Goal: Task Accomplishment & Management: Use online tool/utility

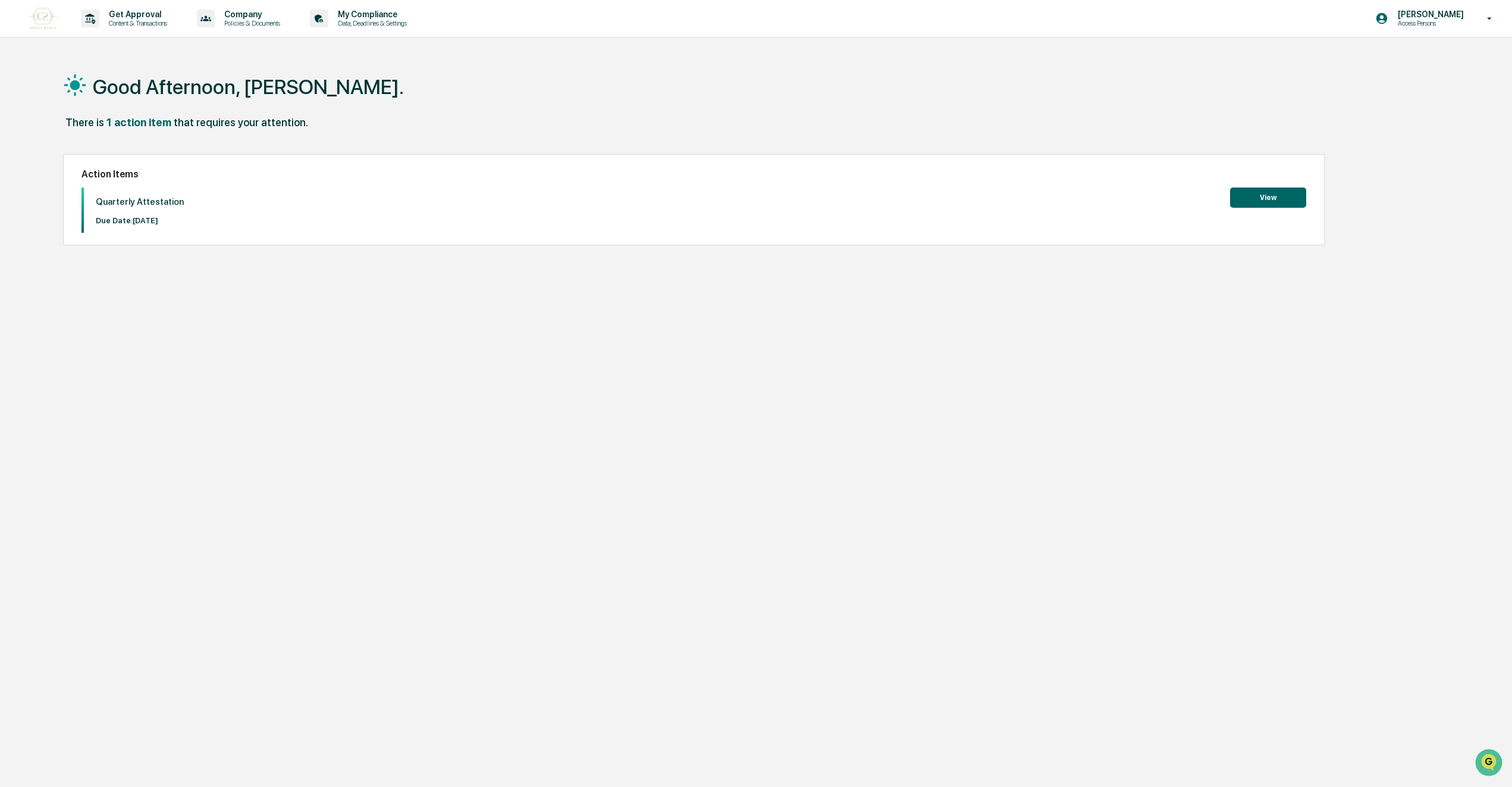
click at [1285, 196] on button "View" at bounding box center [1268, 197] width 76 height 20
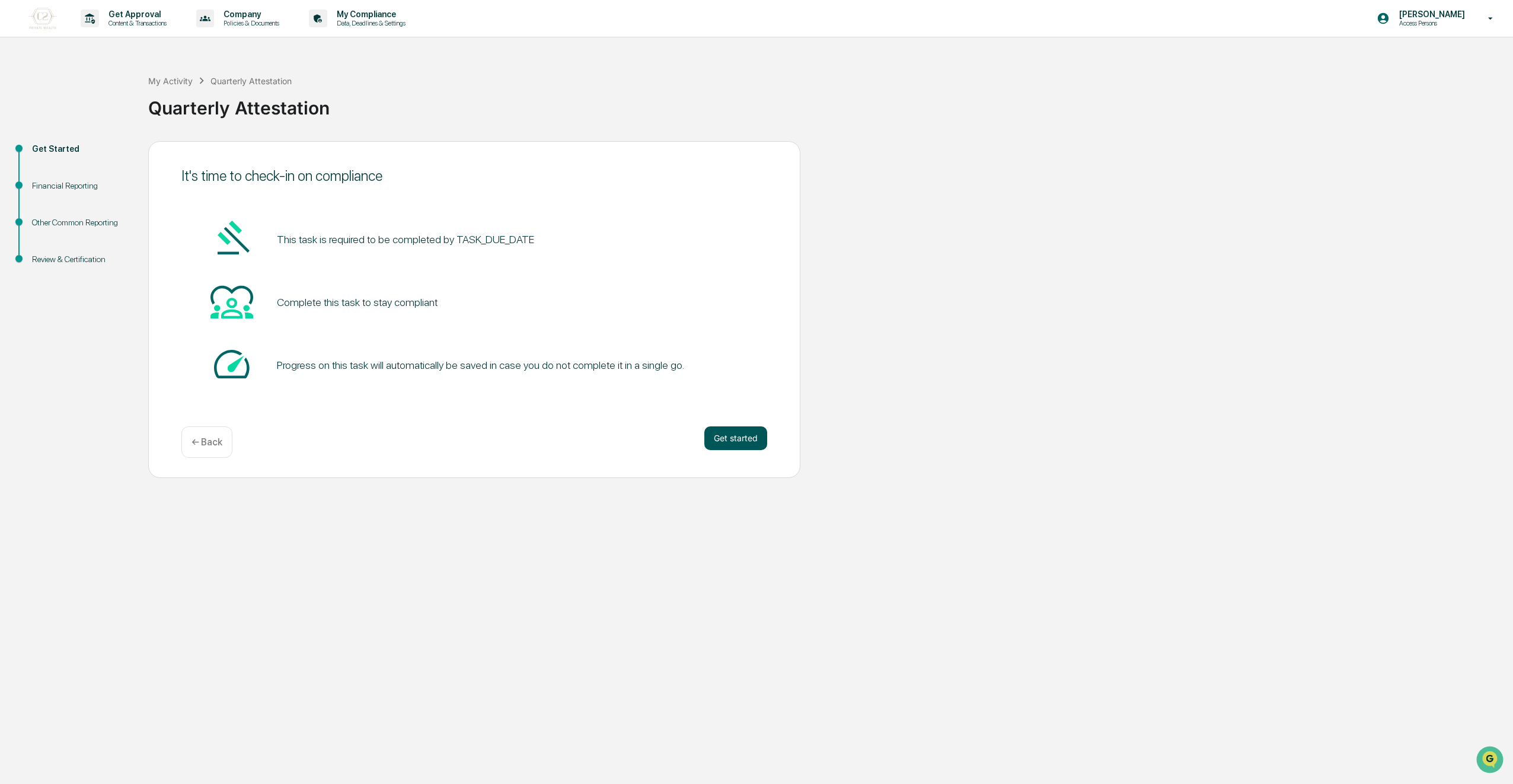
click at [743, 434] on button "Get started" at bounding box center [735, 438] width 63 height 24
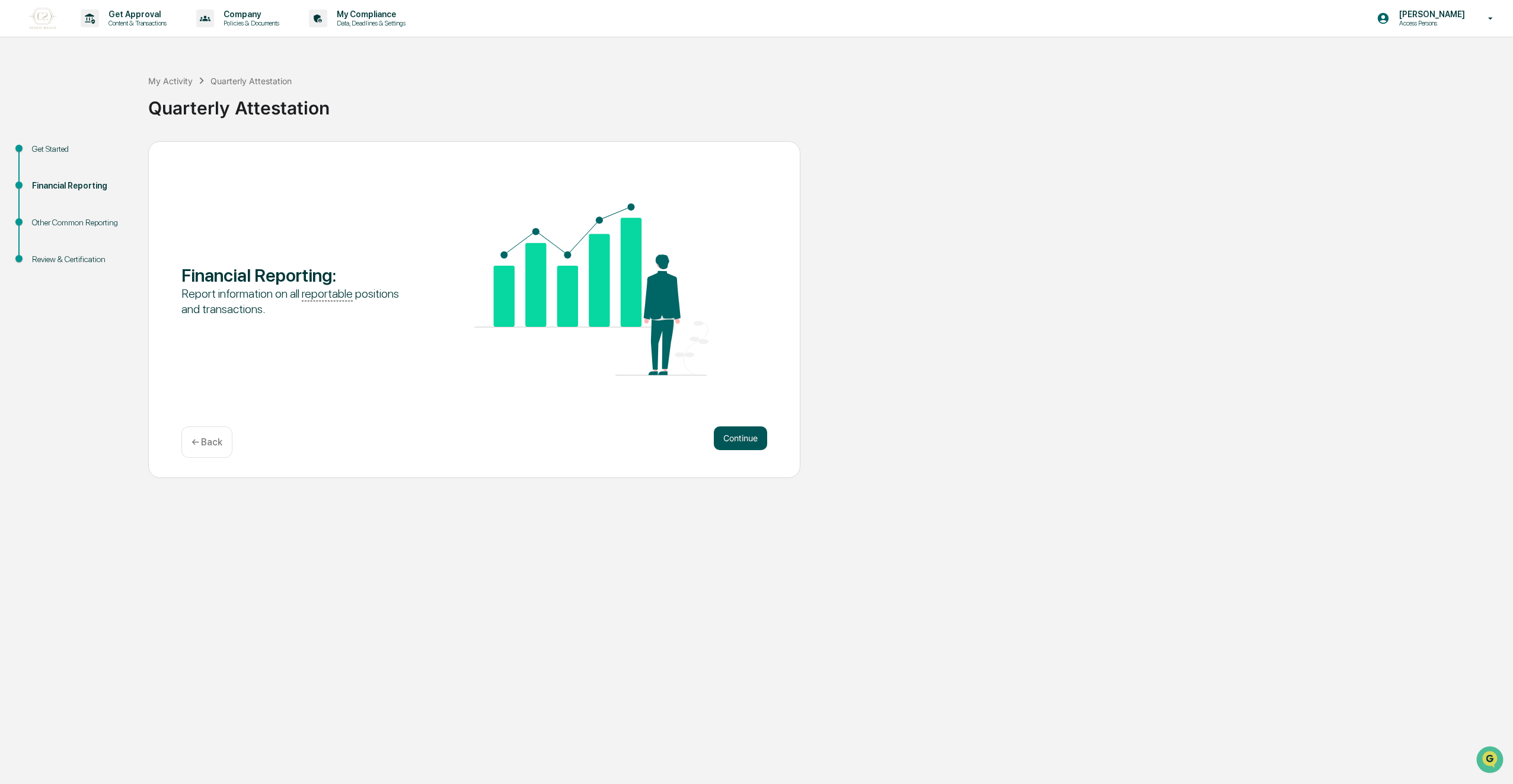
click at [732, 436] on button "Continue" at bounding box center [741, 438] width 53 height 24
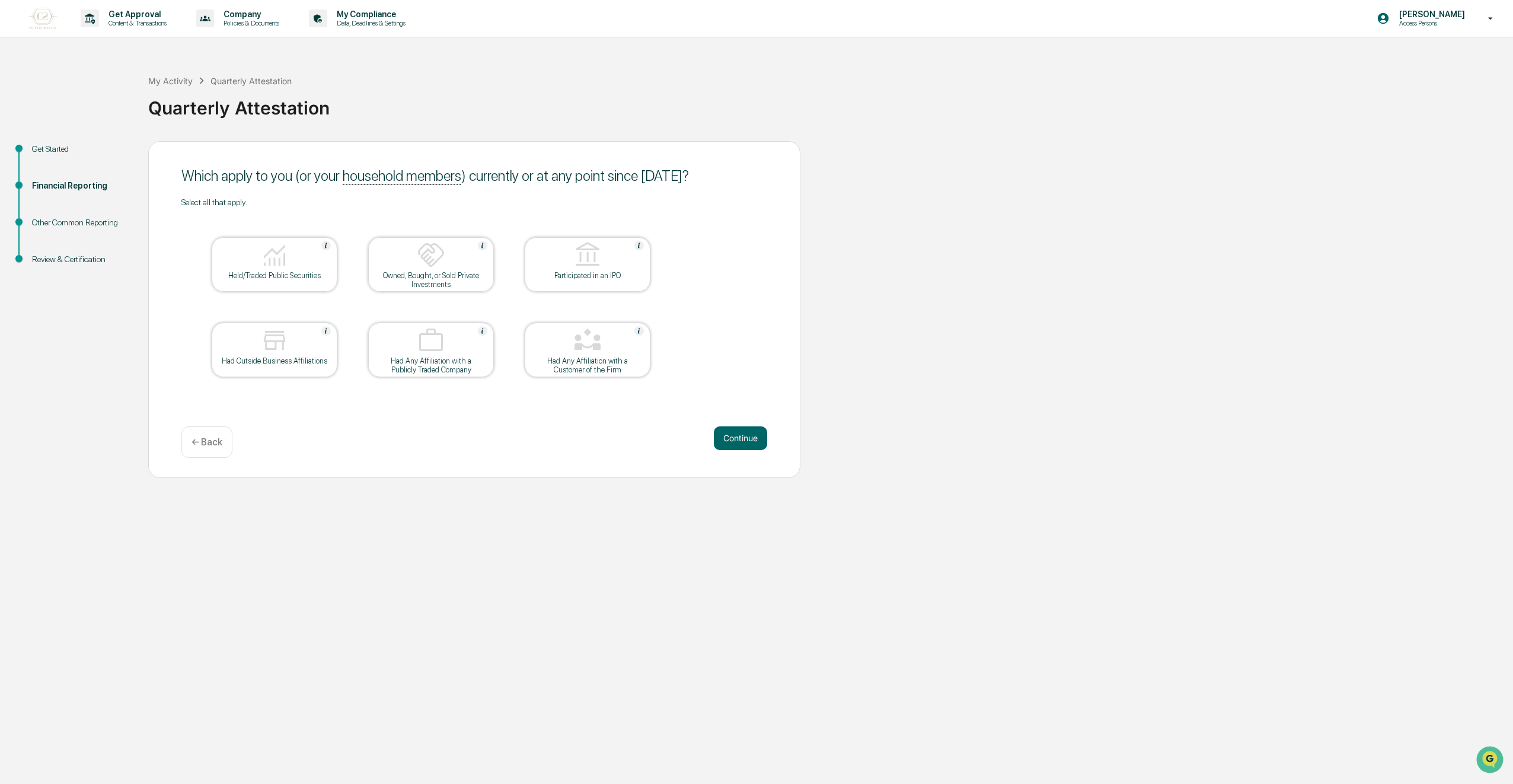
click at [309, 272] on div "Held/Traded Public Securities" at bounding box center [275, 276] width 107 height 9
click at [395, 279] on div "Owned, Bought, or Sold Private Investments" at bounding box center [431, 280] width 107 height 17
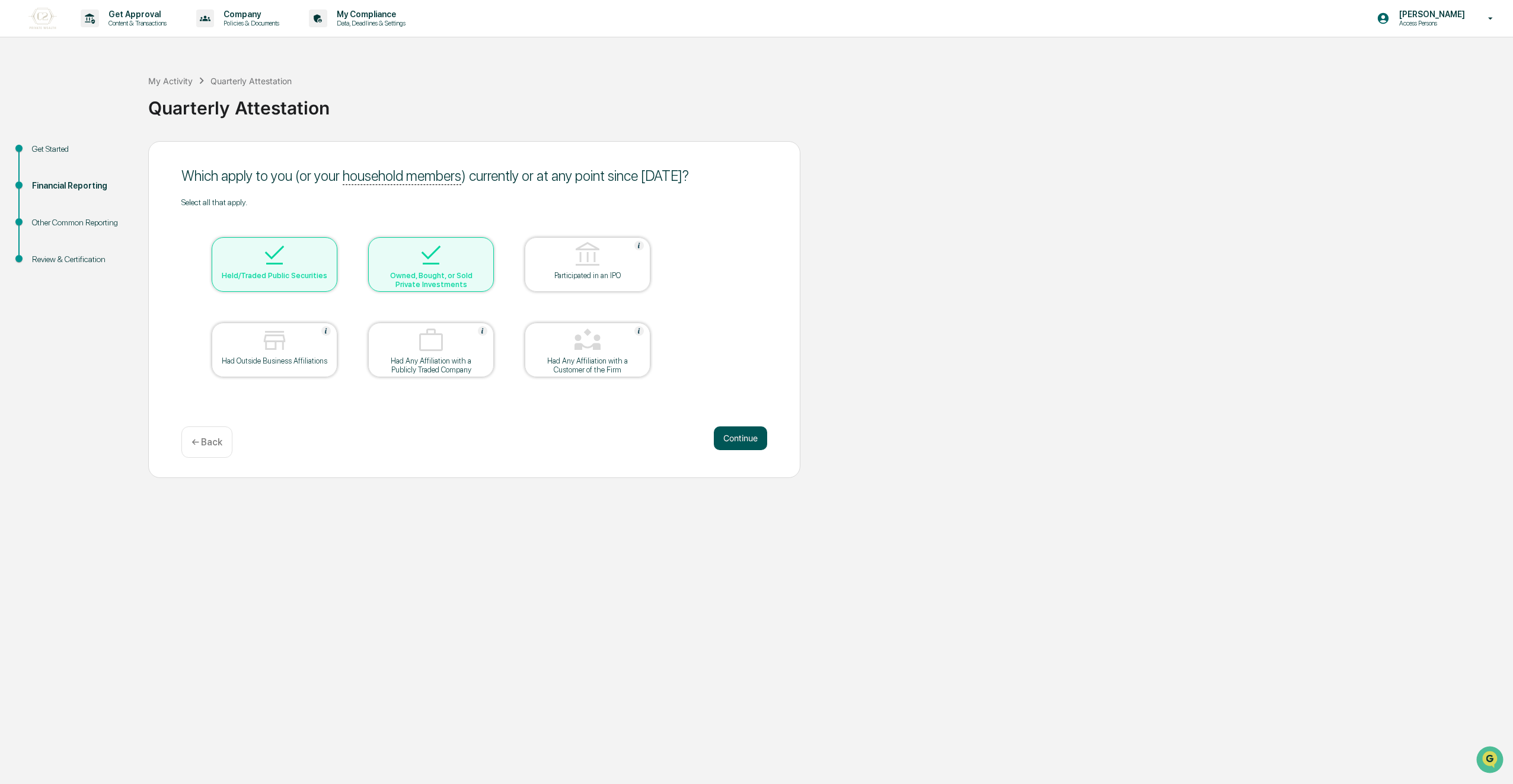
click at [727, 444] on button "Continue" at bounding box center [741, 438] width 53 height 24
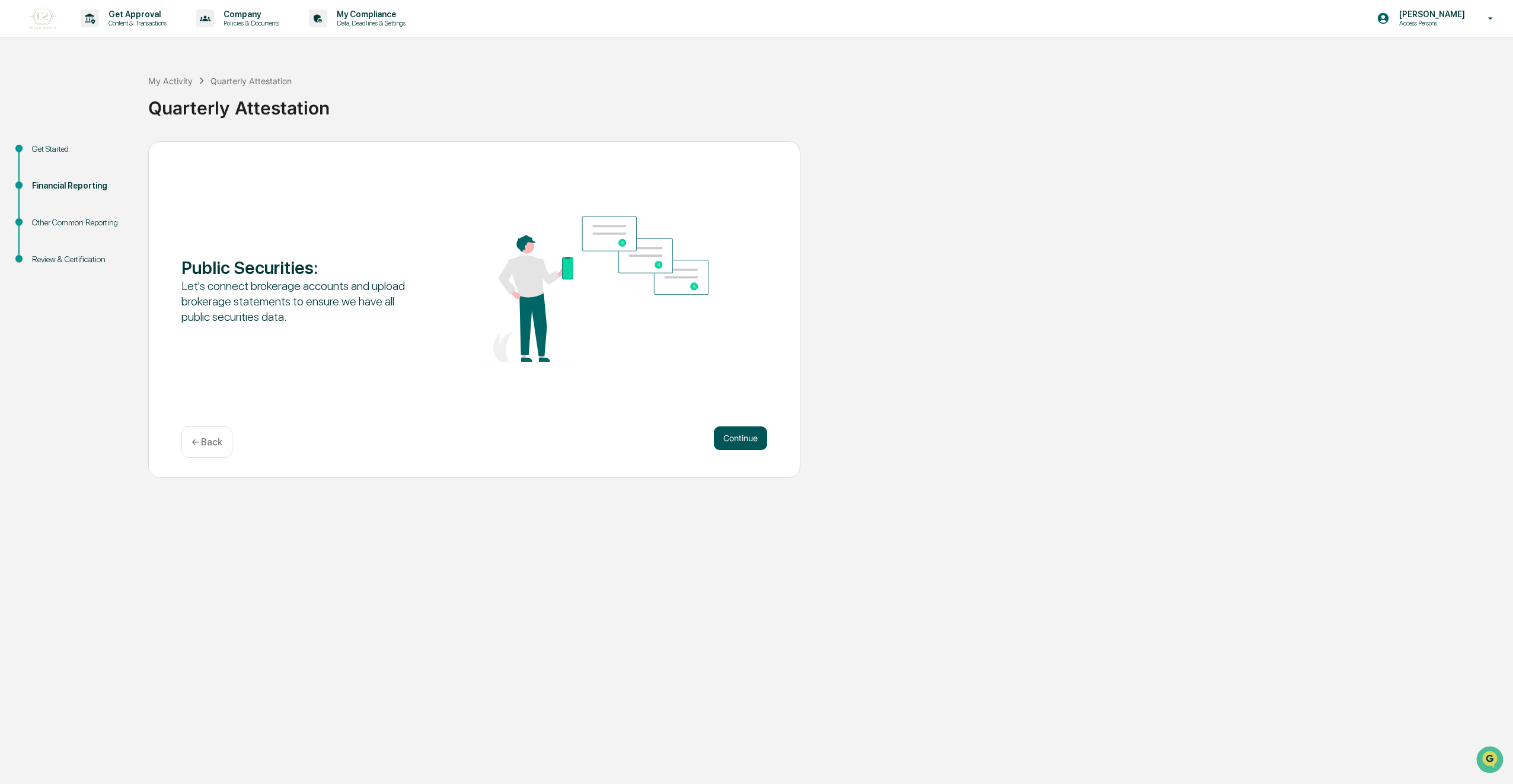
click at [742, 431] on button "Continue" at bounding box center [741, 438] width 53 height 24
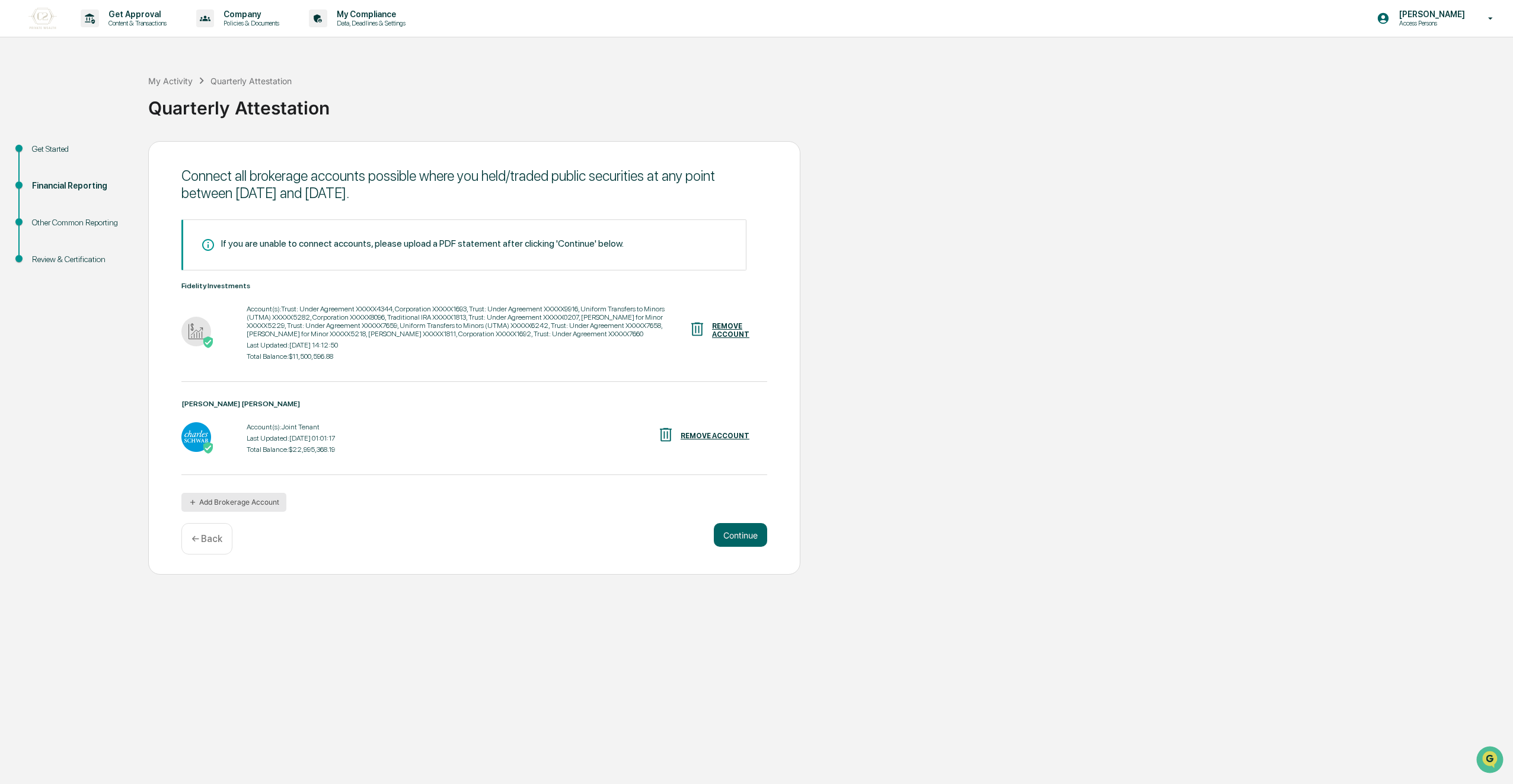
click at [230, 508] on button "Add Brokerage Account" at bounding box center [234, 502] width 105 height 19
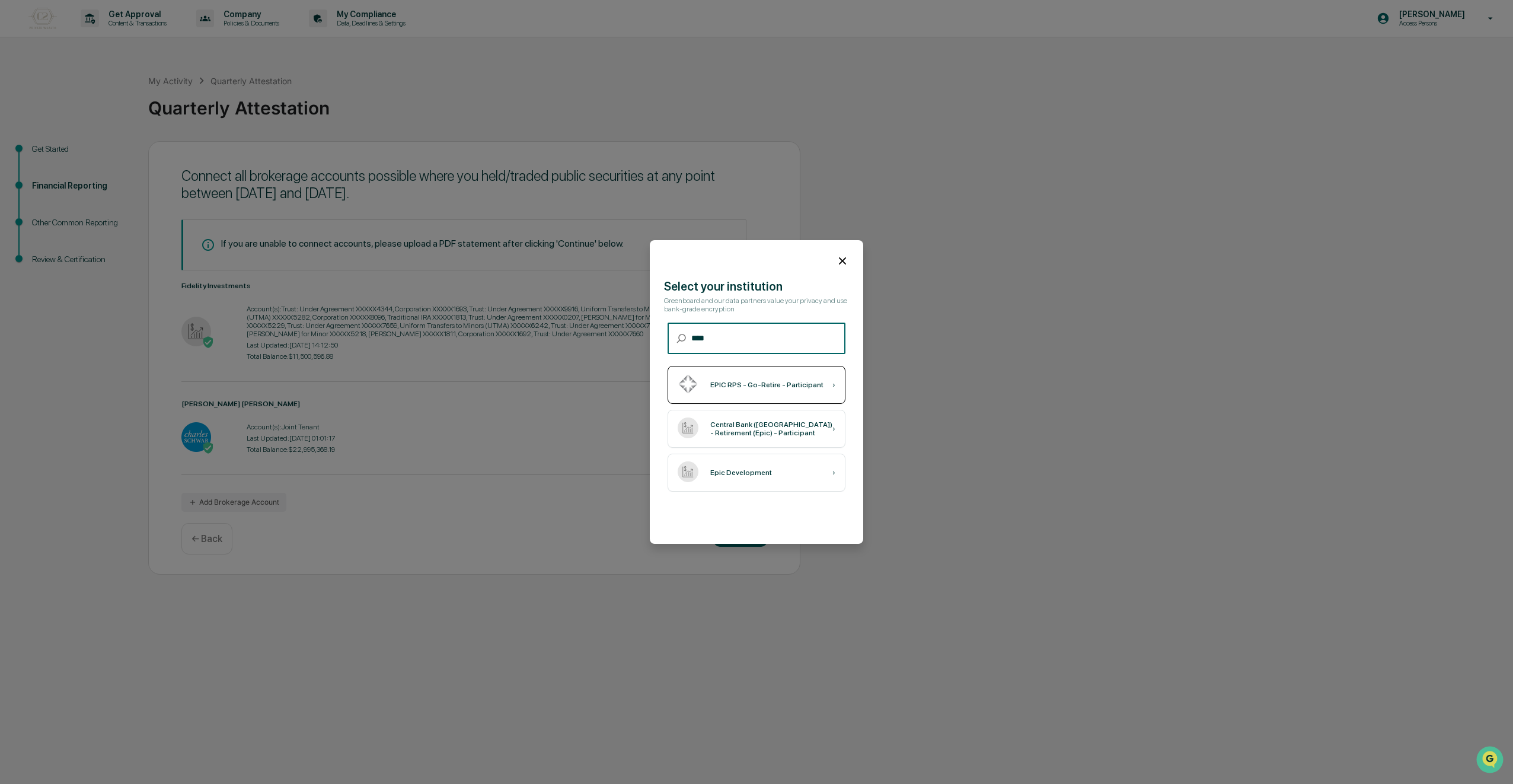
type input "****"
click at [741, 391] on div "EPIC RPS - Go-Retire - Participant ›" at bounding box center [756, 385] width 178 height 38
